Goal: Information Seeking & Learning: Learn about a topic

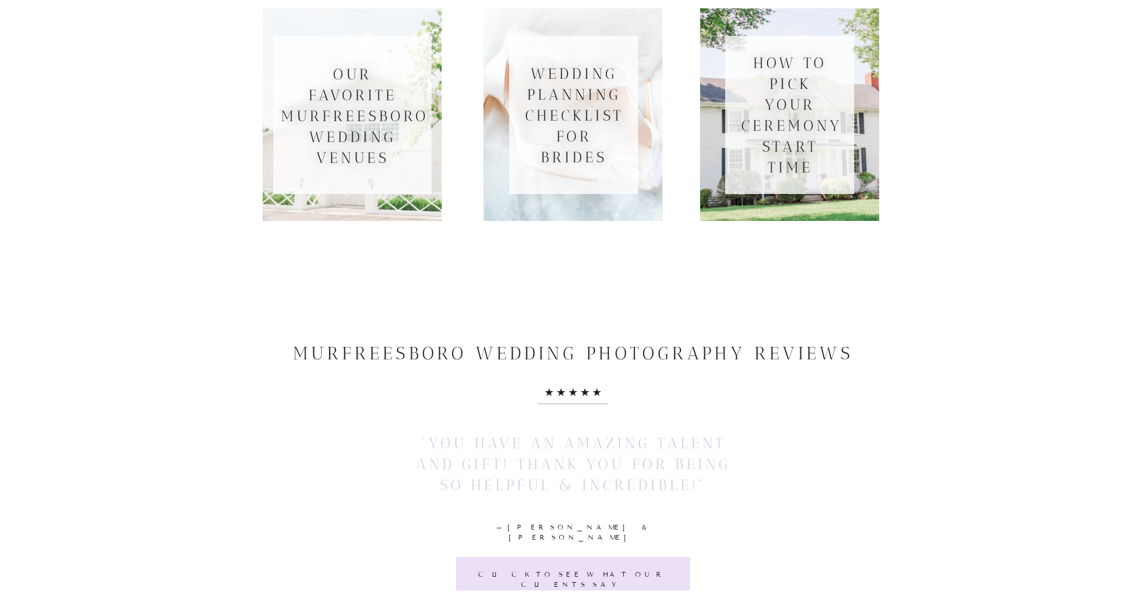
scroll to position [1628, 0]
click at [780, 168] on h3 "how to pick your ceremony start time" at bounding box center [790, 113] width 97 height 125
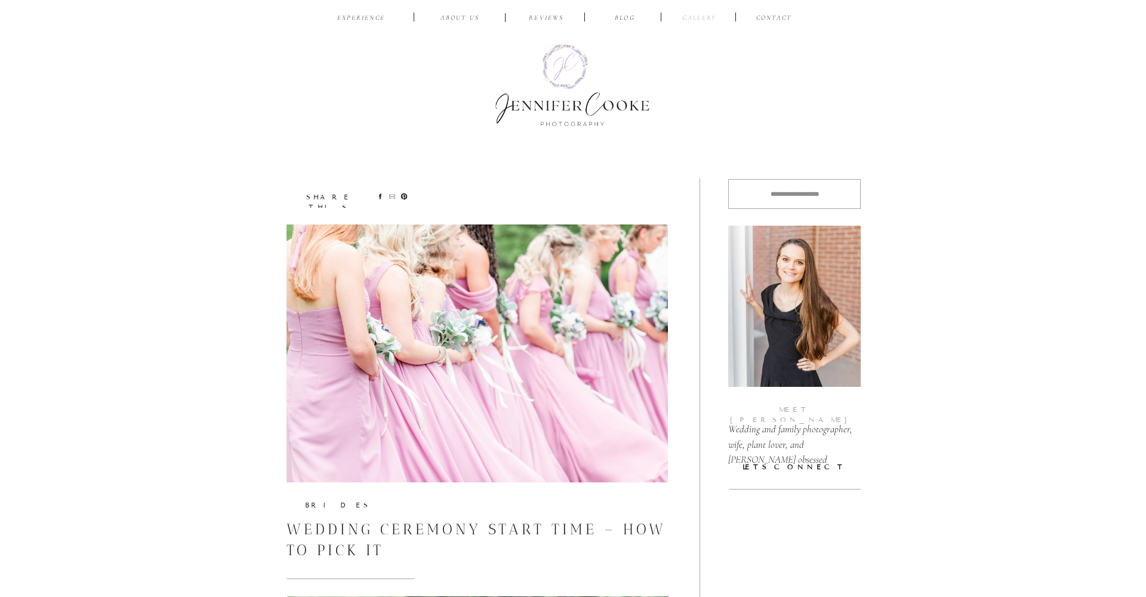
click at [709, 17] on nav "Gallery" at bounding box center [699, 18] width 40 height 11
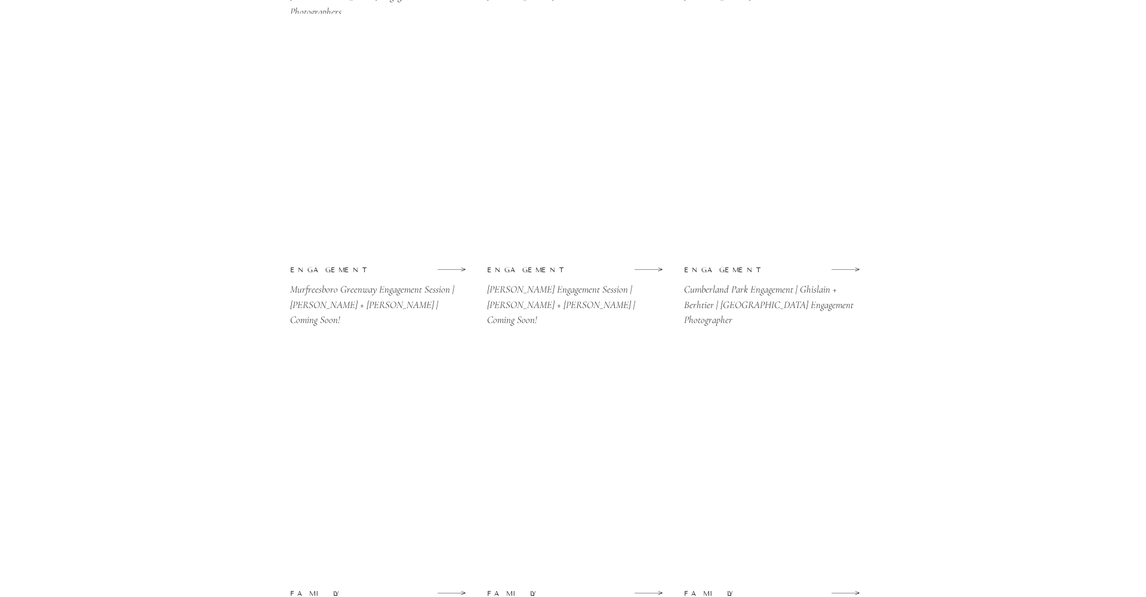
scroll to position [1426, 0]
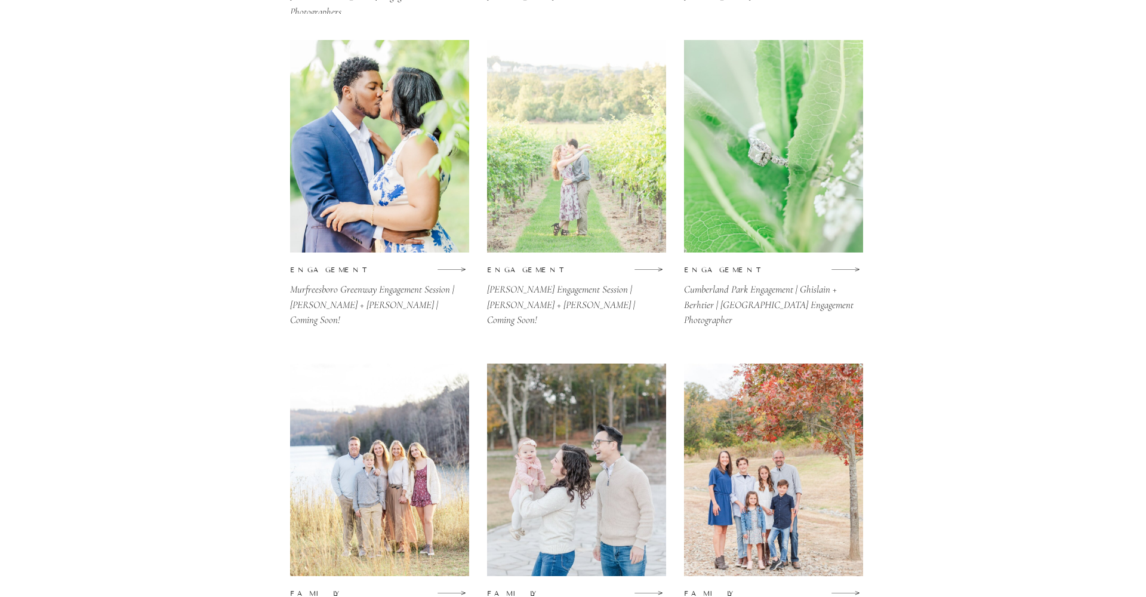
click at [597, 137] on div at bounding box center [576, 146] width 179 height 213
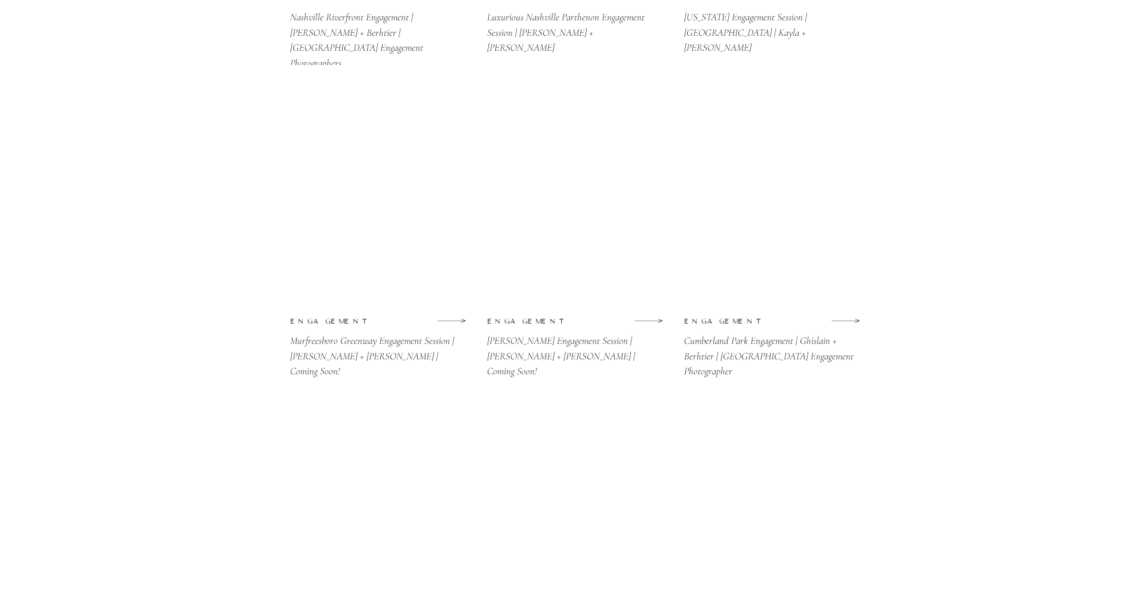
scroll to position [1376, 0]
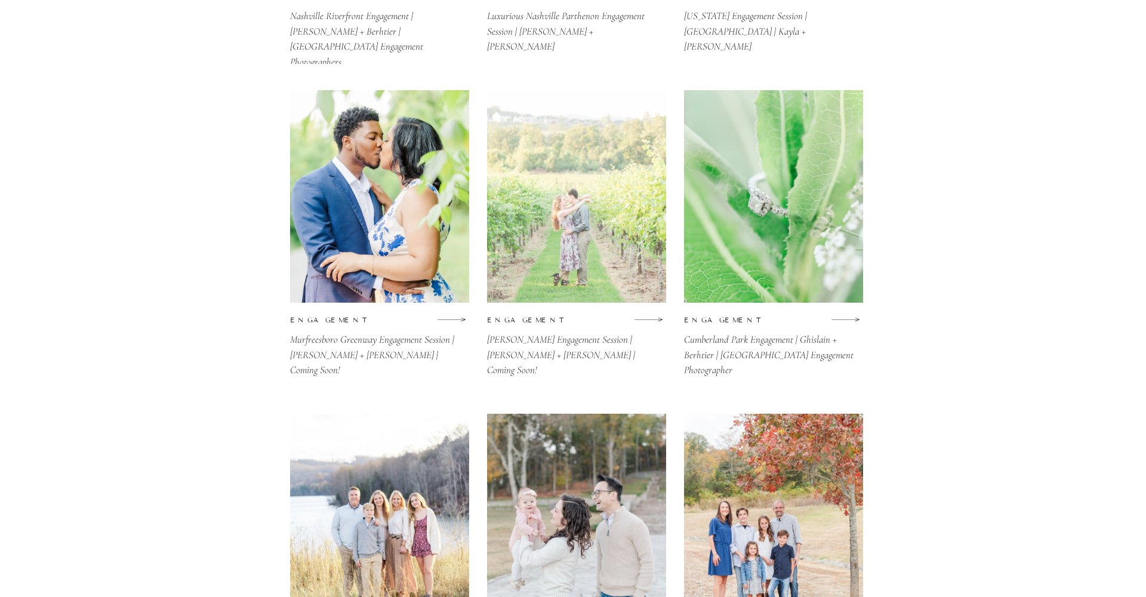
click at [626, 246] on div at bounding box center [576, 196] width 179 height 213
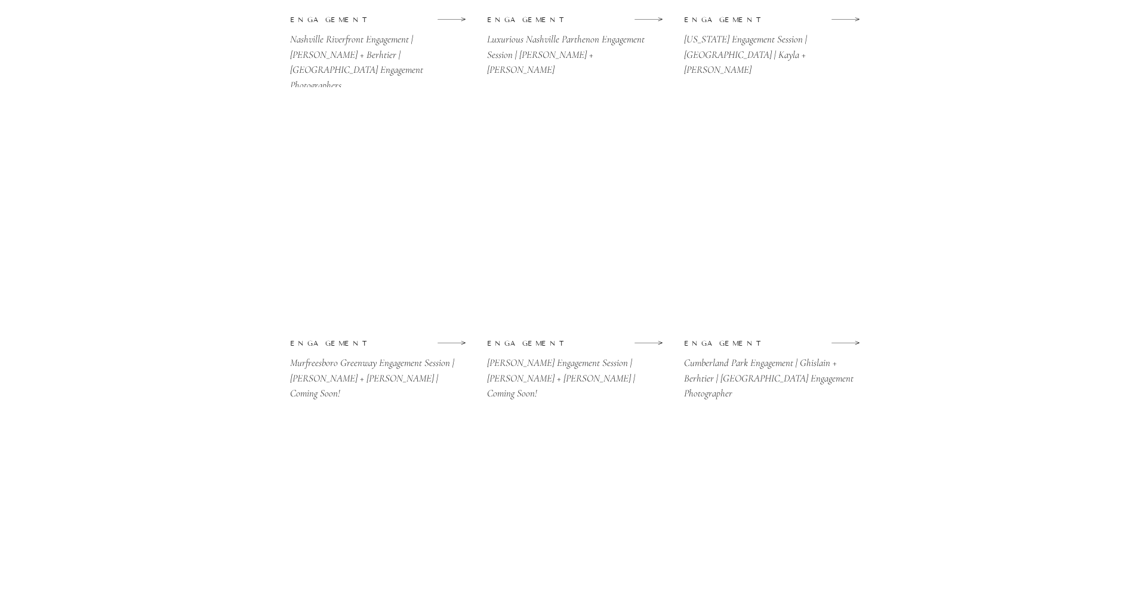
scroll to position [1354, 0]
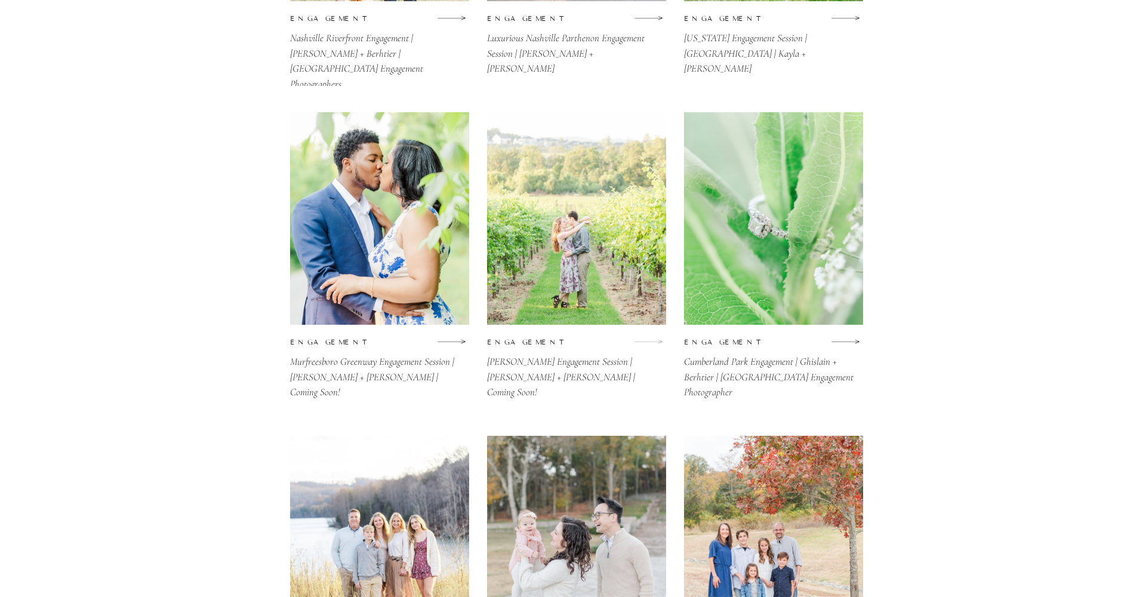
click at [654, 339] on icon at bounding box center [648, 341] width 29 height 14
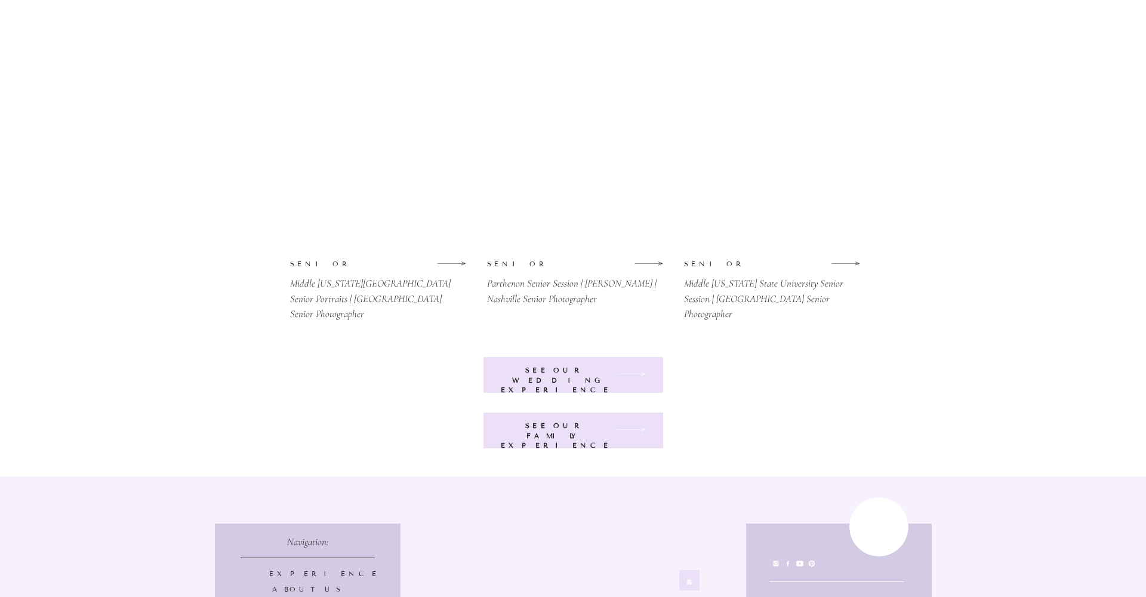
scroll to position [2718, 0]
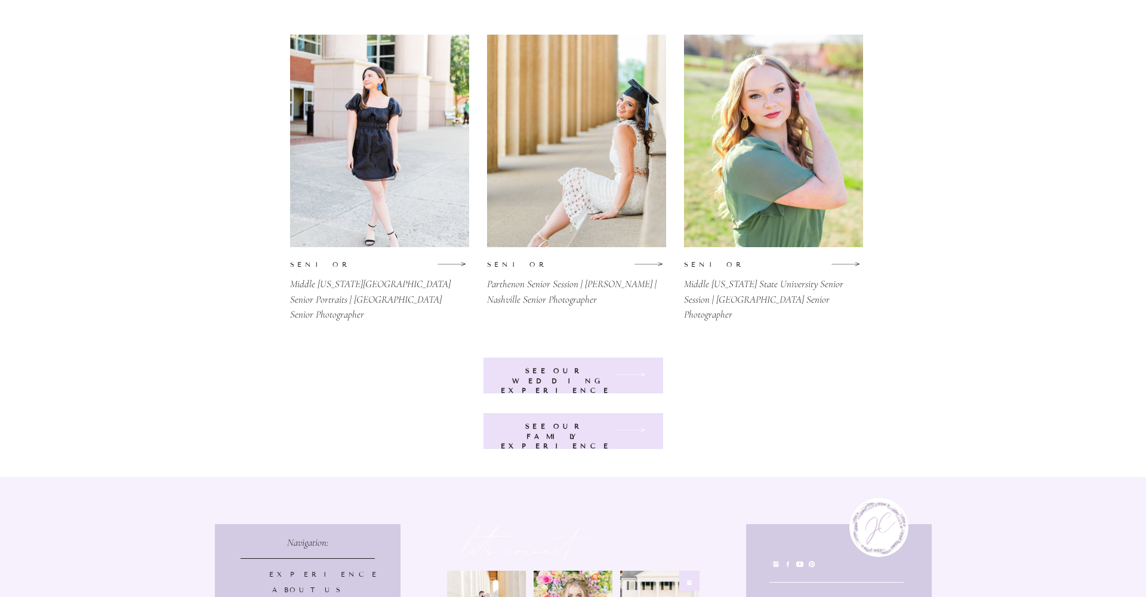
click at [572, 371] on b "see our wedding experience" at bounding box center [556, 381] width 110 height 28
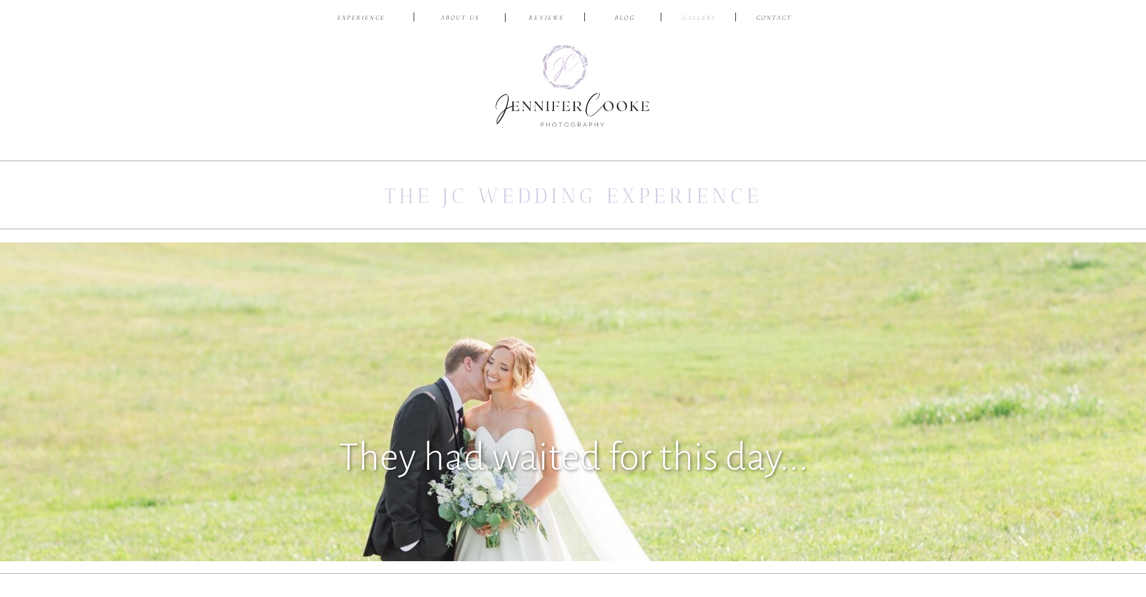
click at [706, 16] on nav "Gallery" at bounding box center [699, 18] width 40 height 11
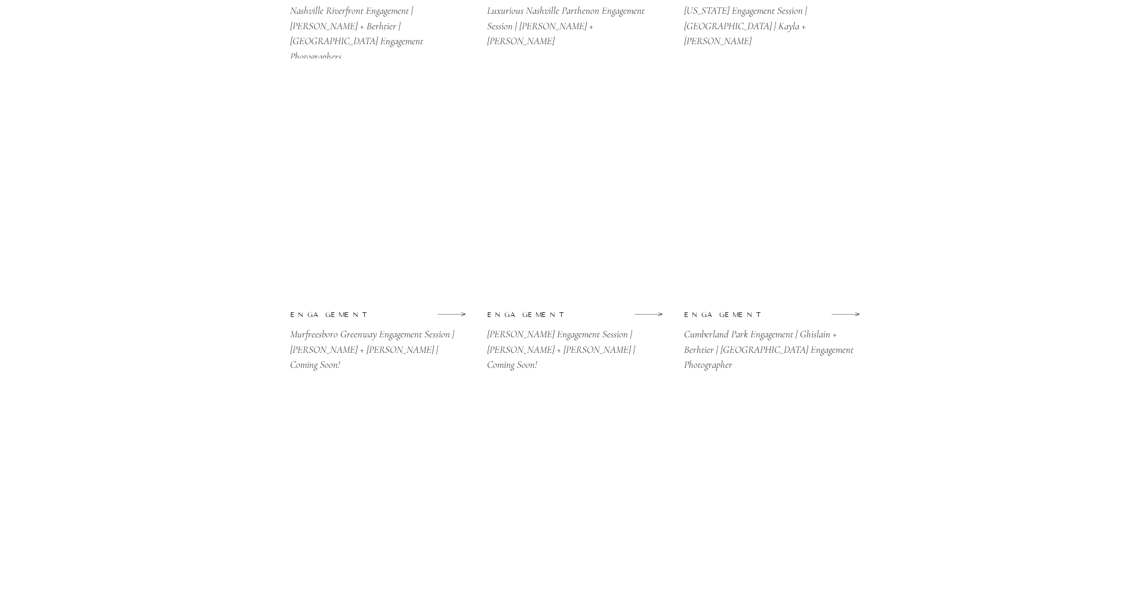
scroll to position [1378, 0]
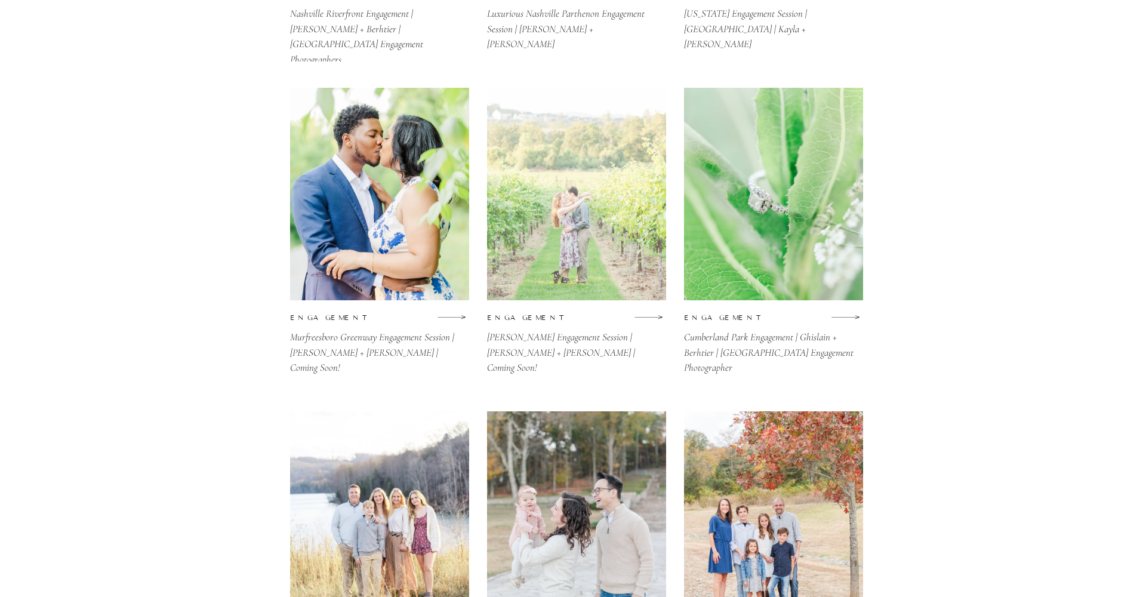
click at [596, 183] on div at bounding box center [576, 194] width 179 height 213
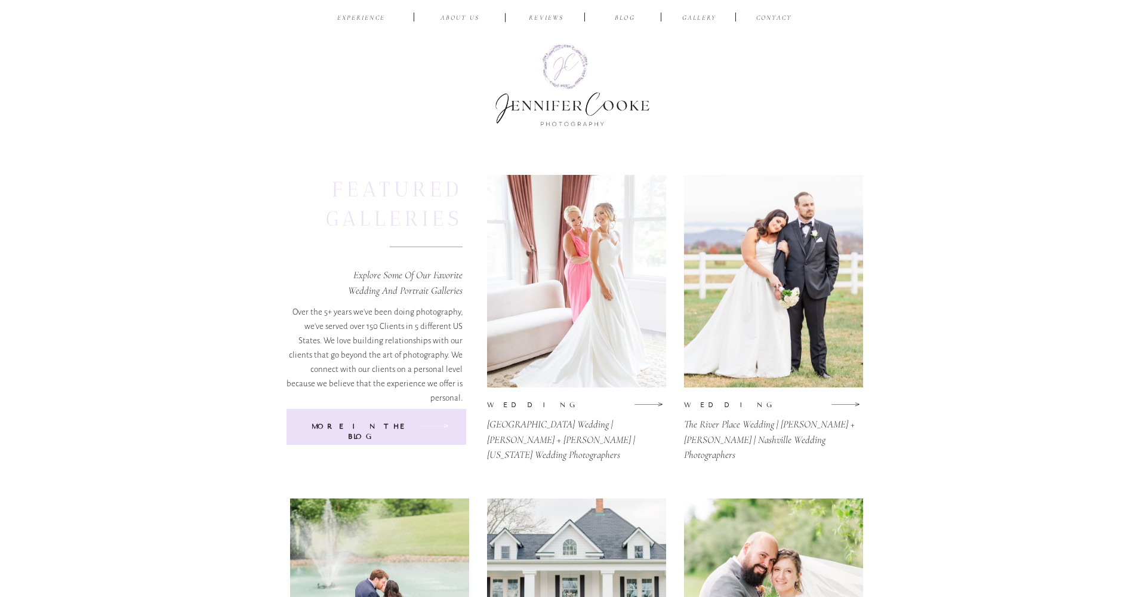
scroll to position [1, 0]
click at [626, 19] on nav "BLOG" at bounding box center [625, 18] width 38 height 11
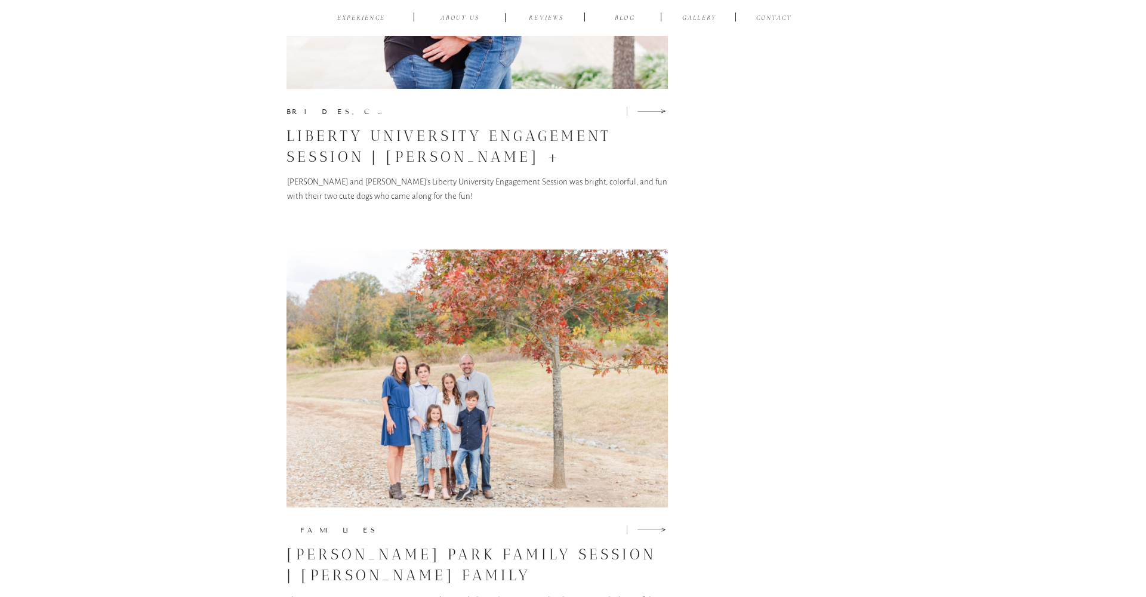
scroll to position [8335, 0]
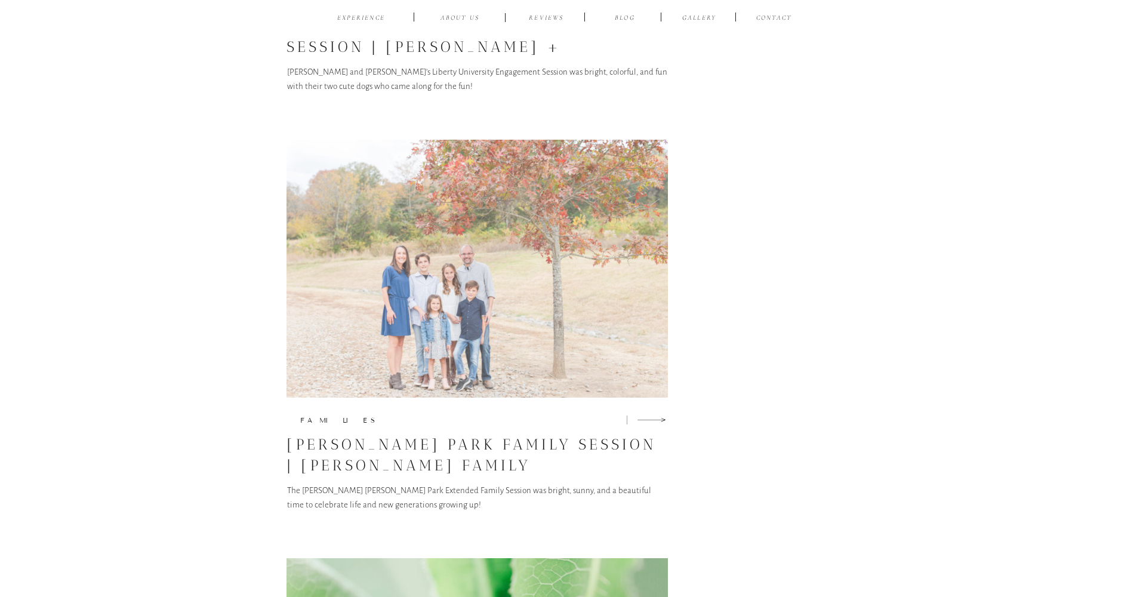
click at [531, 266] on img at bounding box center [478, 269] width 382 height 258
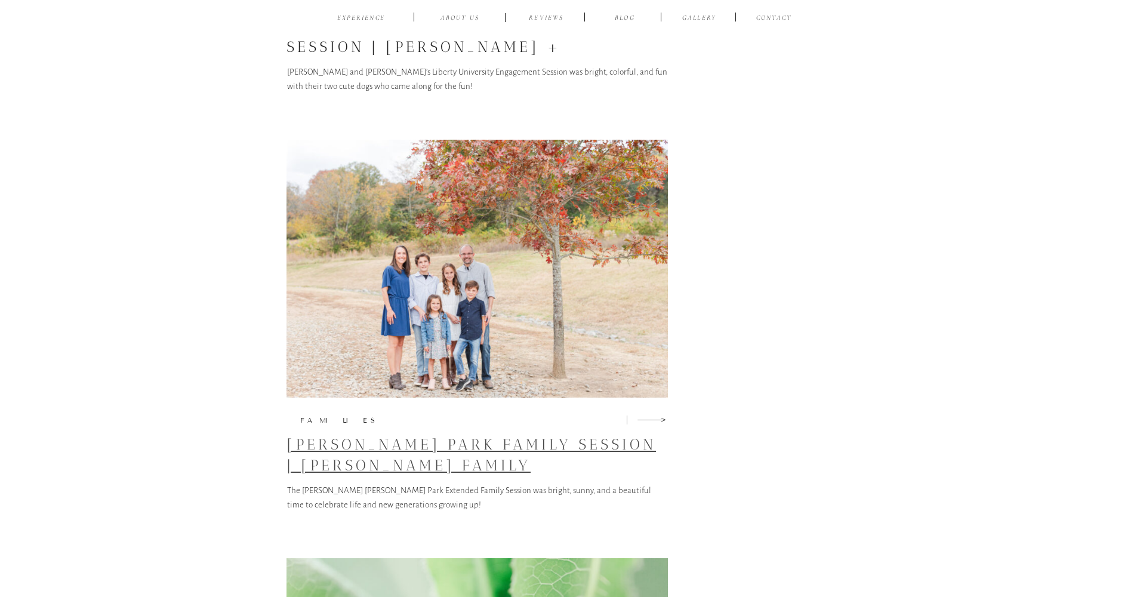
click at [546, 444] on link "[PERSON_NAME] Park Family Session | [PERSON_NAME] Family" at bounding box center [472, 454] width 370 height 39
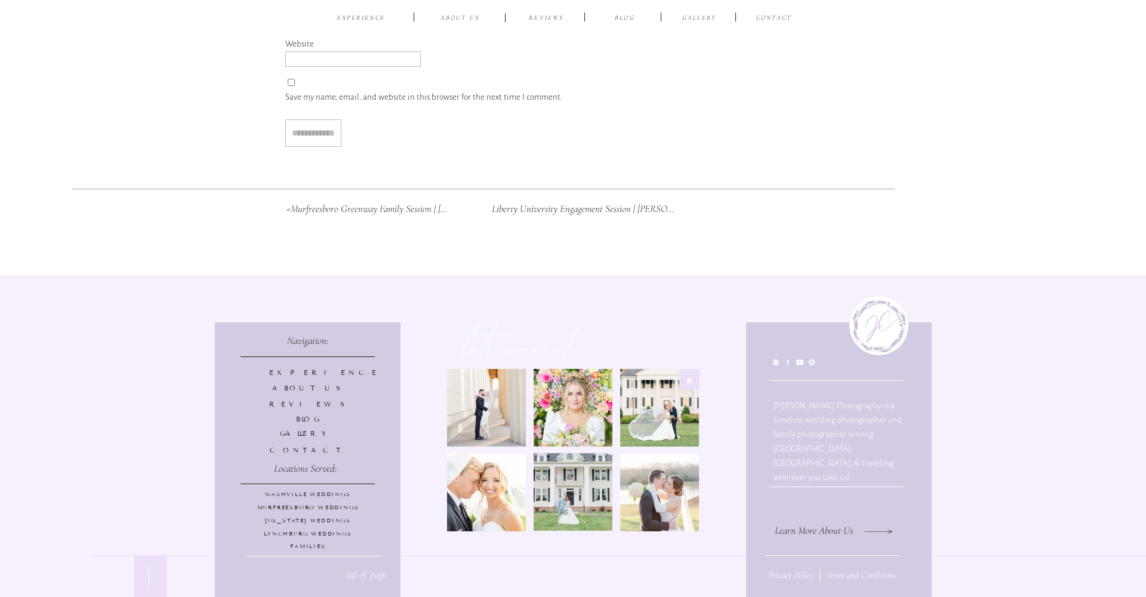
scroll to position [13603, 0]
click at [316, 365] on div at bounding box center [308, 459] width 186 height 275
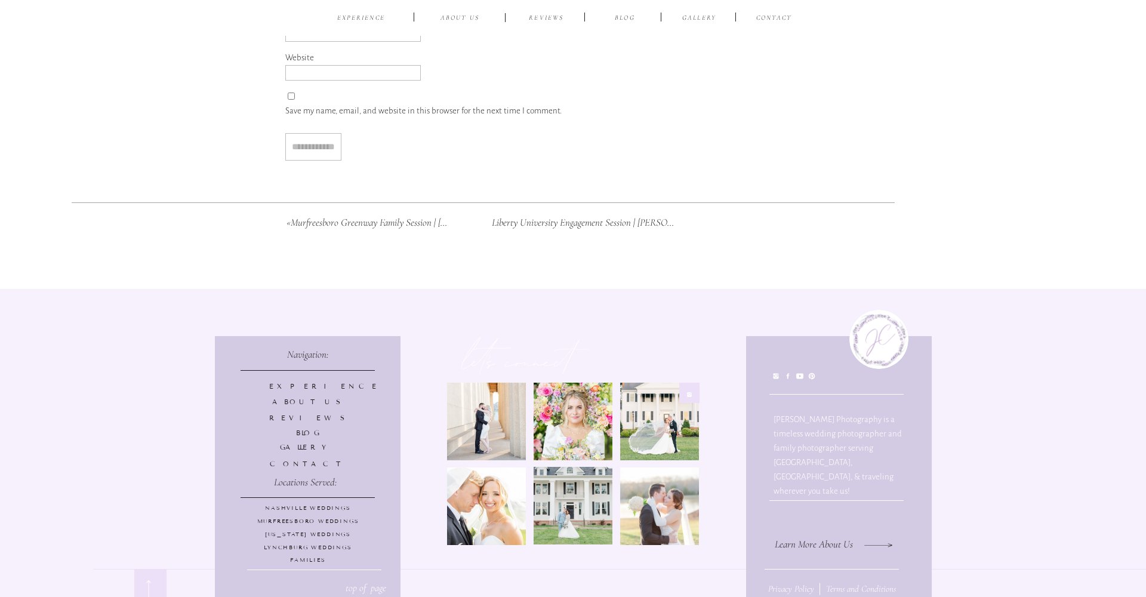
scroll to position [13587, 1]
click at [316, 385] on p "Experience" at bounding box center [307, 388] width 77 height 10
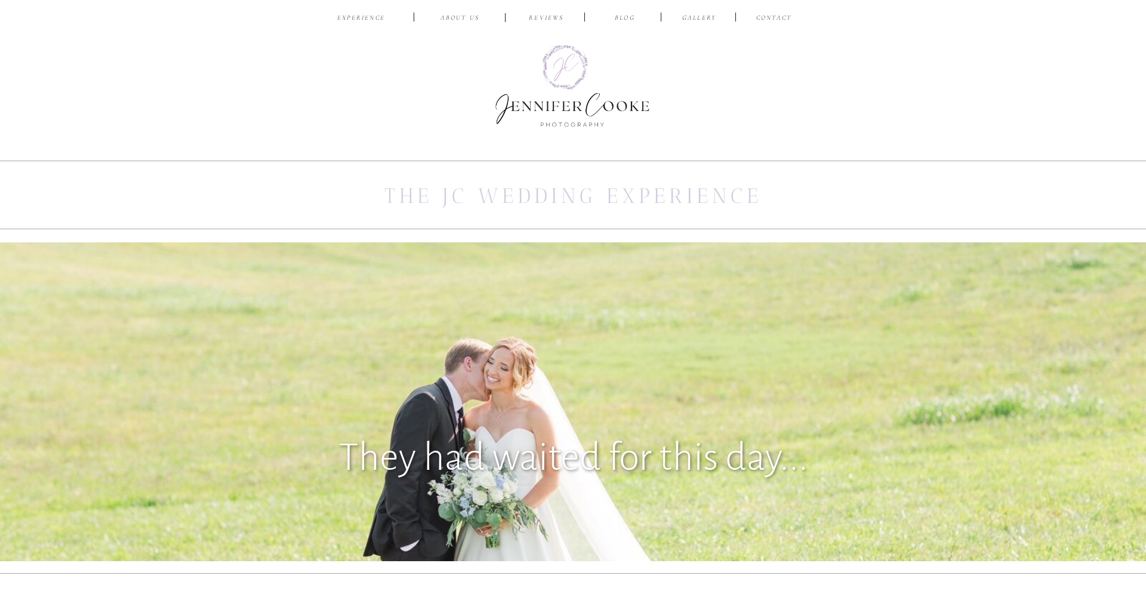
click at [560, 70] on div at bounding box center [573, 85] width 176 height 99
click at [356, 20] on nav "EXPERIENCE" at bounding box center [361, 18] width 56 height 11
click at [373, 18] on nav "EXPERIENCE" at bounding box center [361, 18] width 56 height 11
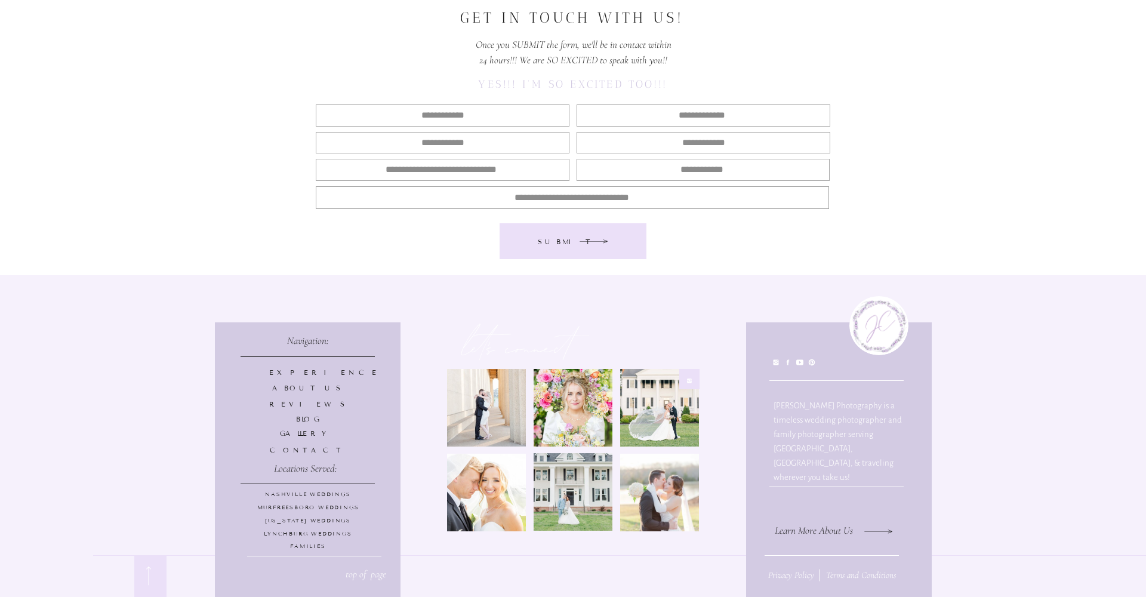
scroll to position [5947, 0]
